Goal: Download file/media

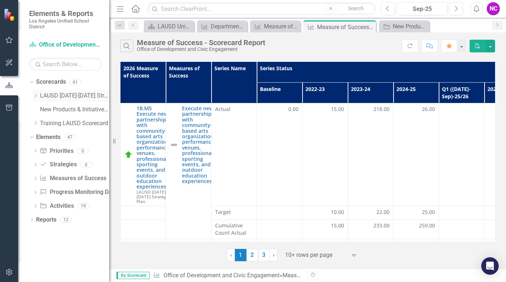
click at [37, 98] on icon "Dropdown" at bounding box center [35, 96] width 5 height 4
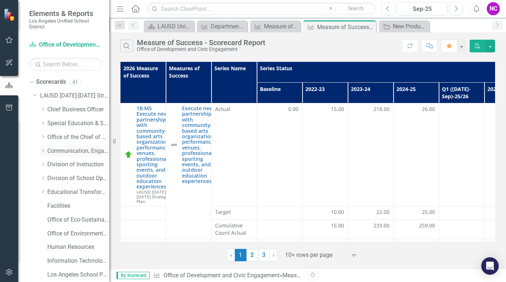
click at [43, 148] on div "Dropdown" at bounding box center [42, 151] width 5 height 6
click at [410, 27] on div "New Products & Initiatives 2025-26 - Progress Report" at bounding box center [405, 26] width 25 height 9
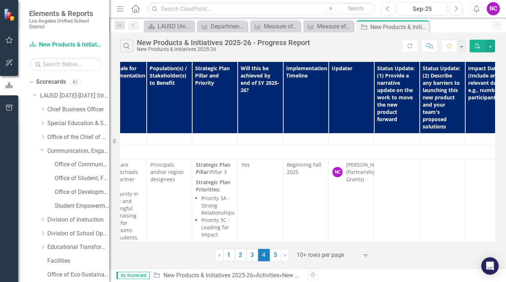
scroll to position [672, 222]
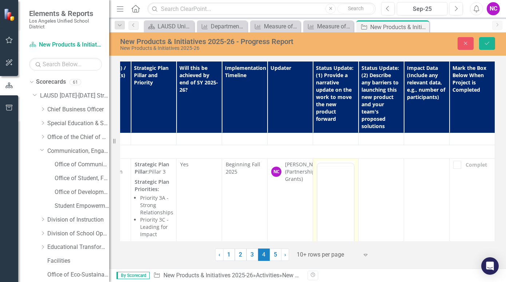
scroll to position [0, 0]
click at [335, 198] on body "Rich Text Area. Press ALT-0 for help." at bounding box center [335, 234] width 36 height 109
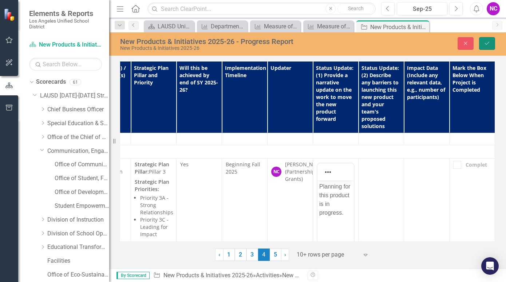
click at [493, 43] on button "Save" at bounding box center [487, 43] width 16 height 13
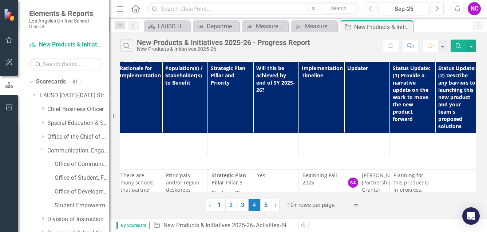
scroll to position [654, 140]
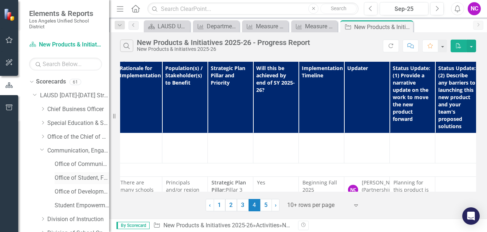
click at [80, 178] on link "Office of Student, Family and Community Engagement (SFACE)" at bounding box center [82, 178] width 55 height 8
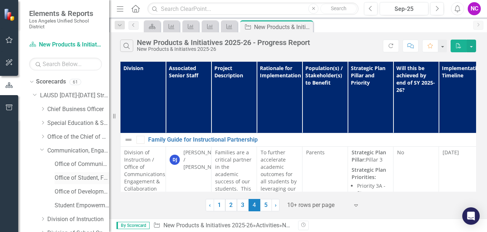
click at [87, 178] on link "Office of Student, Family and Community Engagement (SFACE)" at bounding box center [82, 178] width 55 height 8
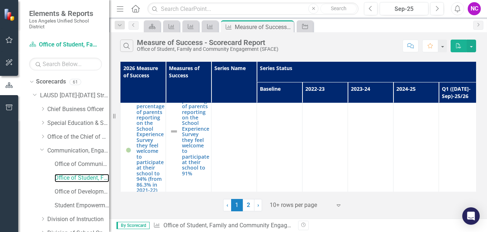
scroll to position [19, 0]
click at [79, 190] on link "Office of Development and Civic Engagement" at bounding box center [82, 192] width 55 height 8
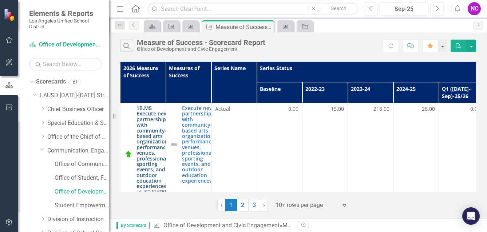
click at [155, 153] on link "1B.M5 Execute new partnerships with community-based arts organizations, perform…" at bounding box center [154, 148] width 36 height 84
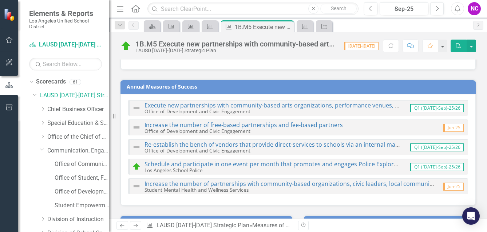
scroll to position [38, 0]
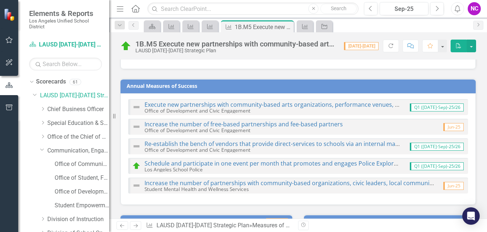
click at [189, 108] on small "Office of Development and Civic Engagement" at bounding box center [197, 110] width 106 height 7
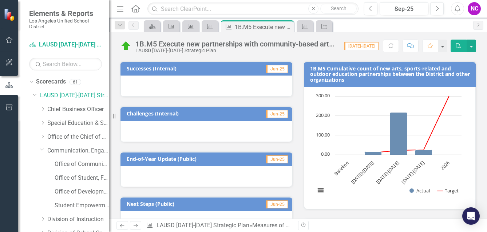
scroll to position [217, 0]
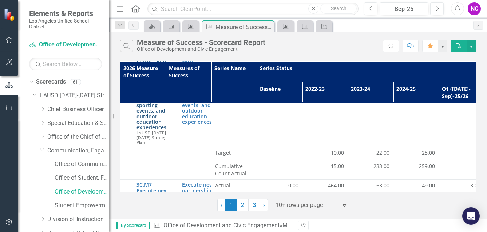
scroll to position [49, 0]
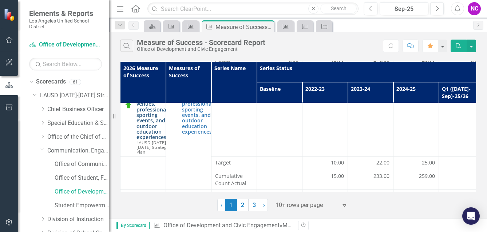
click at [148, 136] on link "1B.M5 Execute new partnerships with community-based arts organizations, perform…" at bounding box center [154, 98] width 36 height 84
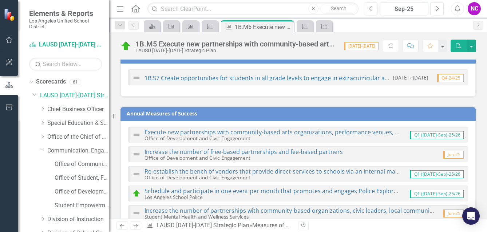
scroll to position [11, 0]
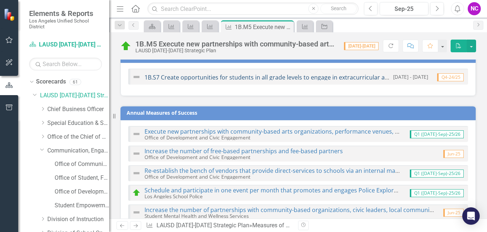
click at [249, 77] on link "1B.S7 Create opportunities for students in all grade levels to engage in extrac…" at bounding box center [370, 77] width 453 height 8
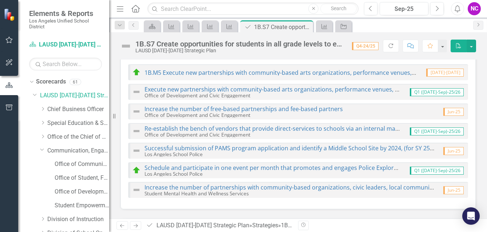
scroll to position [75, 0]
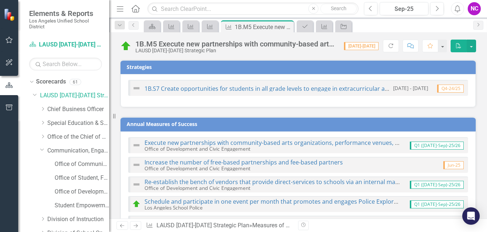
click at [230, 43] on div "1B.M5 Execute new partnerships with community-based arts organizations, perform…" at bounding box center [235, 44] width 201 height 8
click at [214, 50] on div "LAUSD [DATE]-[DATE] Strategic Plan" at bounding box center [235, 50] width 201 height 5
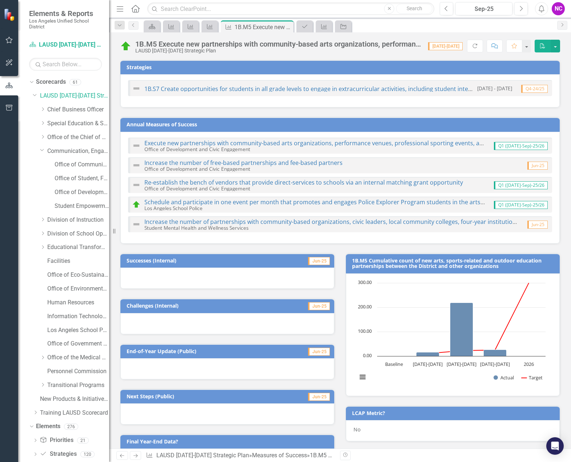
click at [313, 41] on div "1B.M5 Execute new partnerships with community-based arts organizations, perform…" at bounding box center [278, 44] width 286 height 8
click at [420, 44] on div "1B.M5 Execute new partnerships with community-based arts organizations, perform…" at bounding box center [278, 44] width 286 height 8
click at [505, 44] on icon "PDF" at bounding box center [543, 45] width 7 height 5
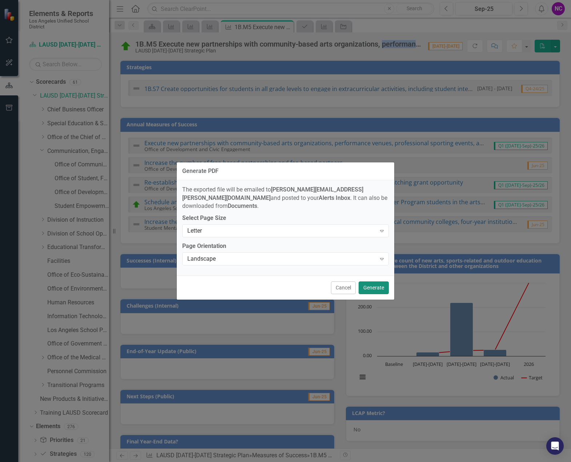
click at [376, 282] on button "Generate" at bounding box center [374, 287] width 30 height 13
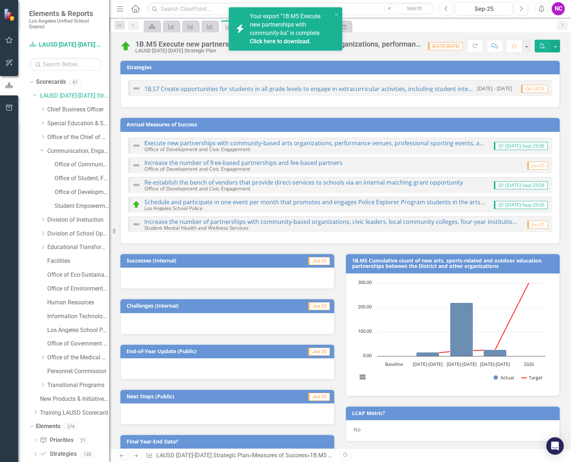
click at [282, 43] on link "Click here to download." at bounding box center [280, 41] width 61 height 7
